Goal: Task Accomplishment & Management: Manage account settings

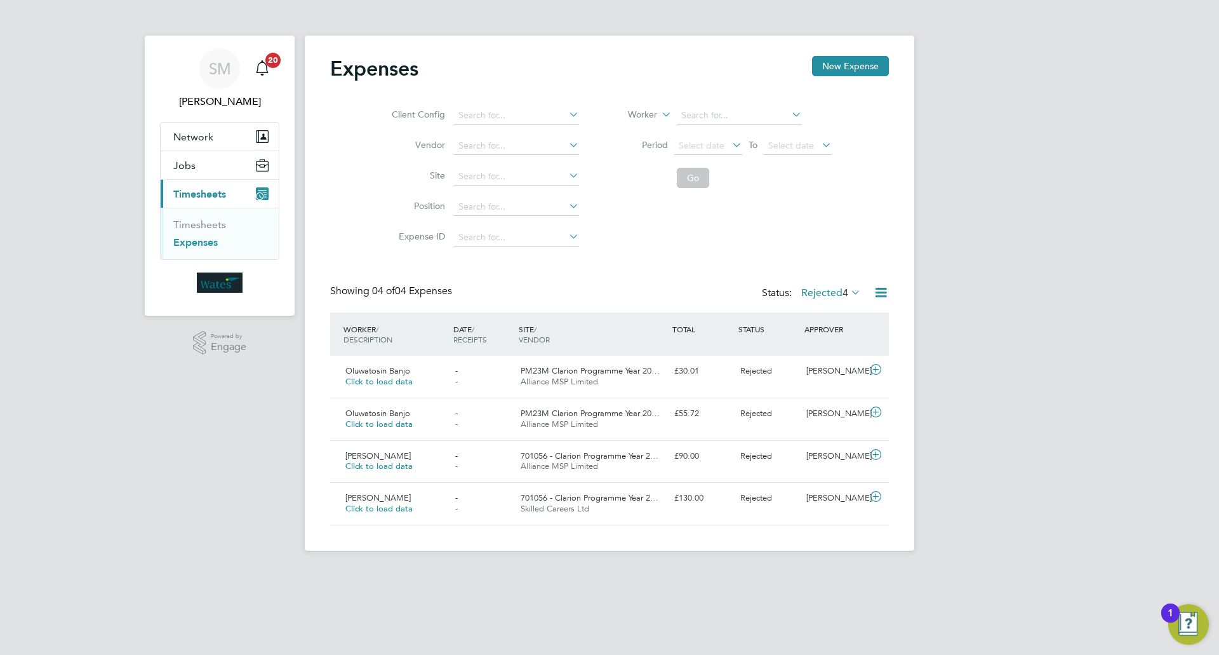
click at [200, 189] on span "Timesheets" at bounding box center [199, 194] width 53 height 12
click at [262, 196] on icon "Main navigation" at bounding box center [260, 196] width 6 height 6
click at [202, 244] on link "Expenses" at bounding box center [195, 242] width 44 height 12
click at [210, 224] on link "Timesheets" at bounding box center [199, 224] width 53 height 12
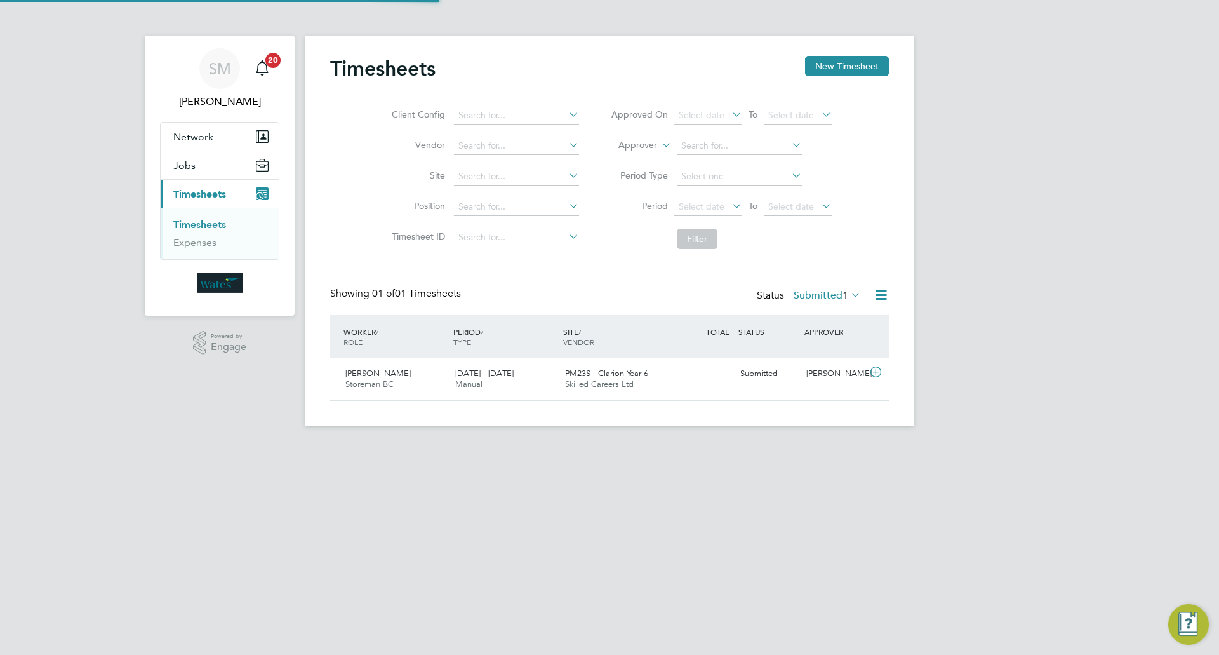
scroll to position [32, 111]
click at [587, 379] on div "PM23S - Clarion Year 6 Skilled Careers Ltd" at bounding box center [615, 379] width 110 height 32
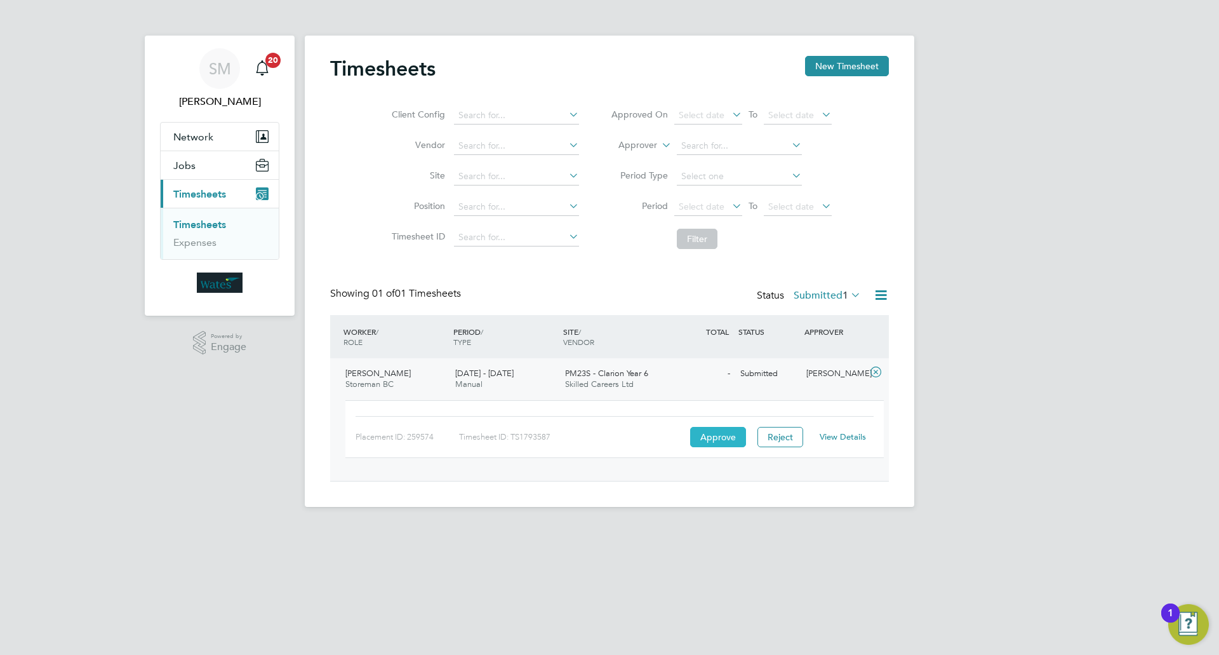
click at [728, 443] on button "Approve" at bounding box center [718, 437] width 56 height 20
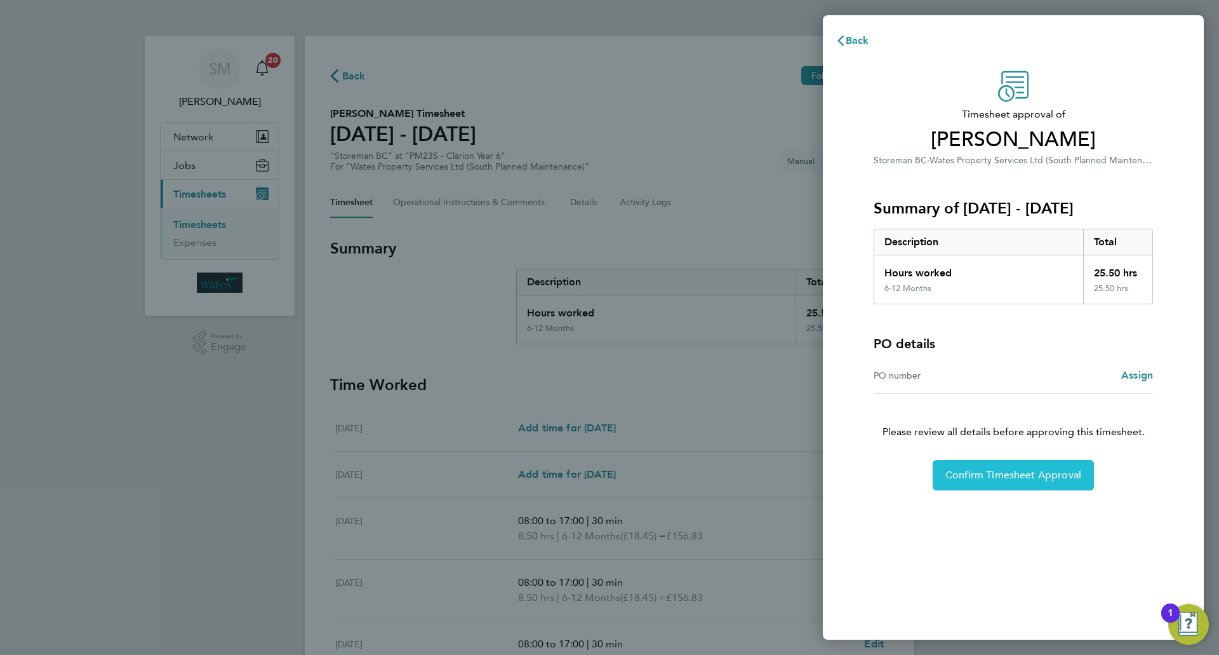
click at [996, 483] on button "Confirm Timesheet Approval" at bounding box center [1013, 475] width 161 height 30
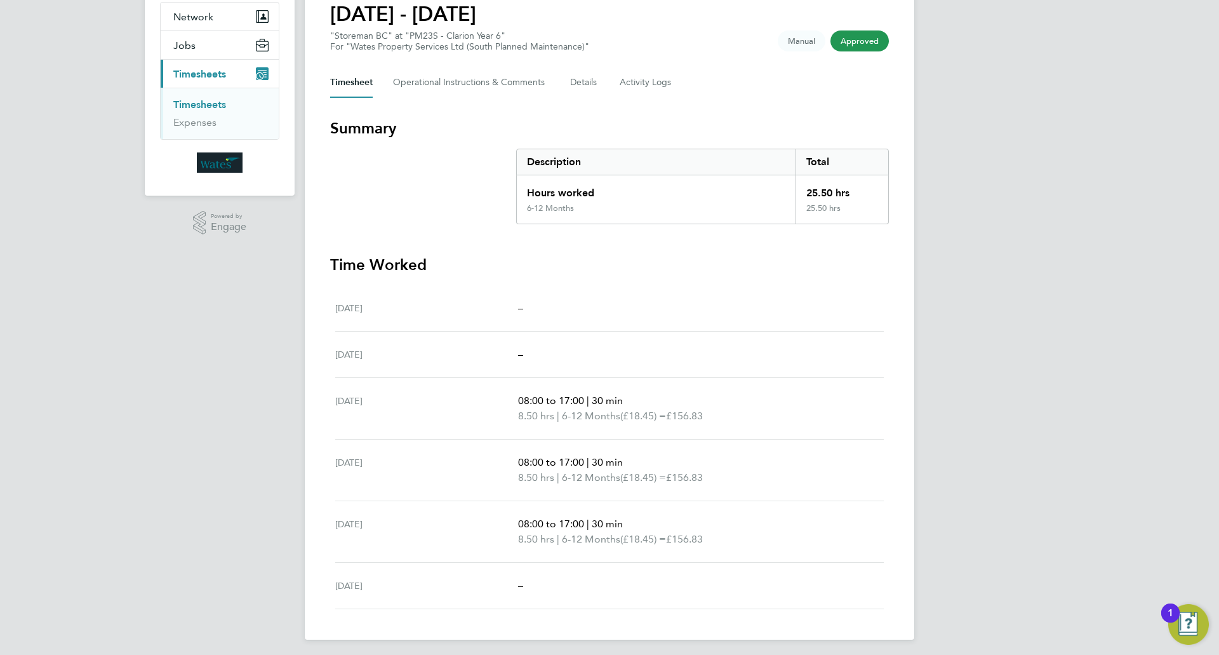
scroll to position [125, 0]
